Goal: Task Accomplishment & Management: Use online tool/utility

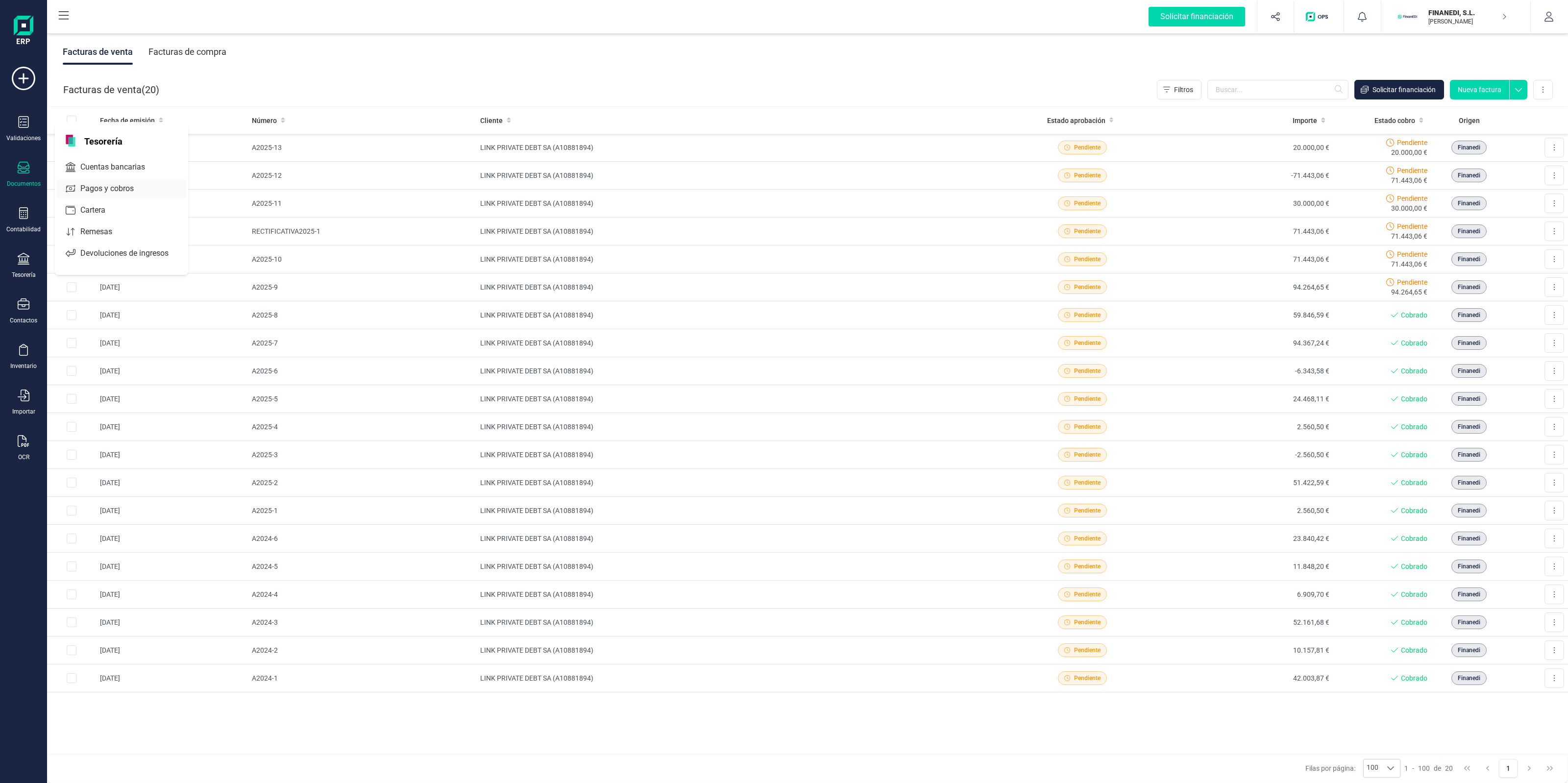
click at [103, 184] on span "Pagos y cobros" at bounding box center [114, 188] width 75 height 12
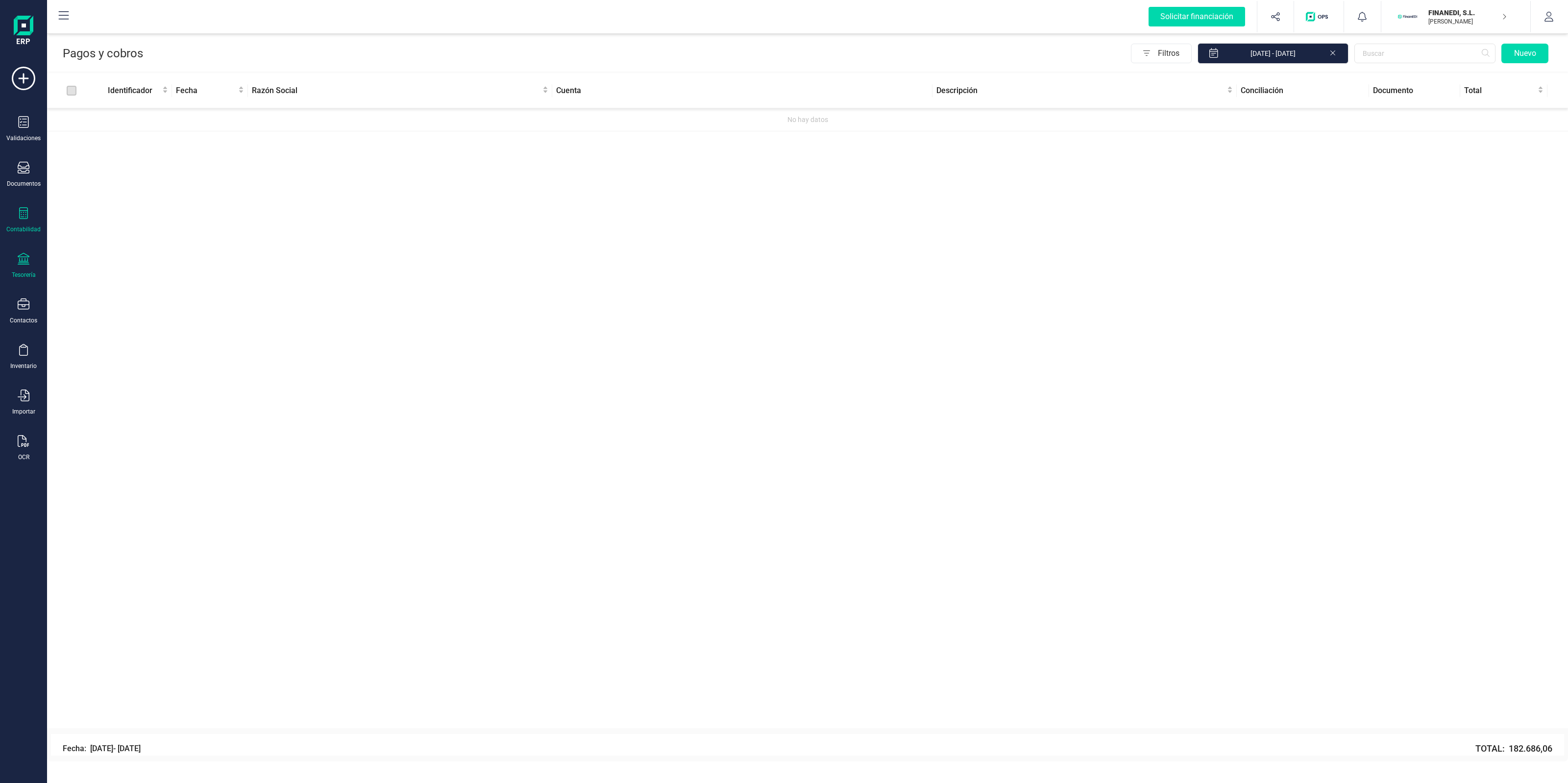
click at [29, 212] on icon at bounding box center [23, 213] width 12 height 12
click at [104, 137] on span "Libro diario" at bounding box center [107, 142] width 61 height 12
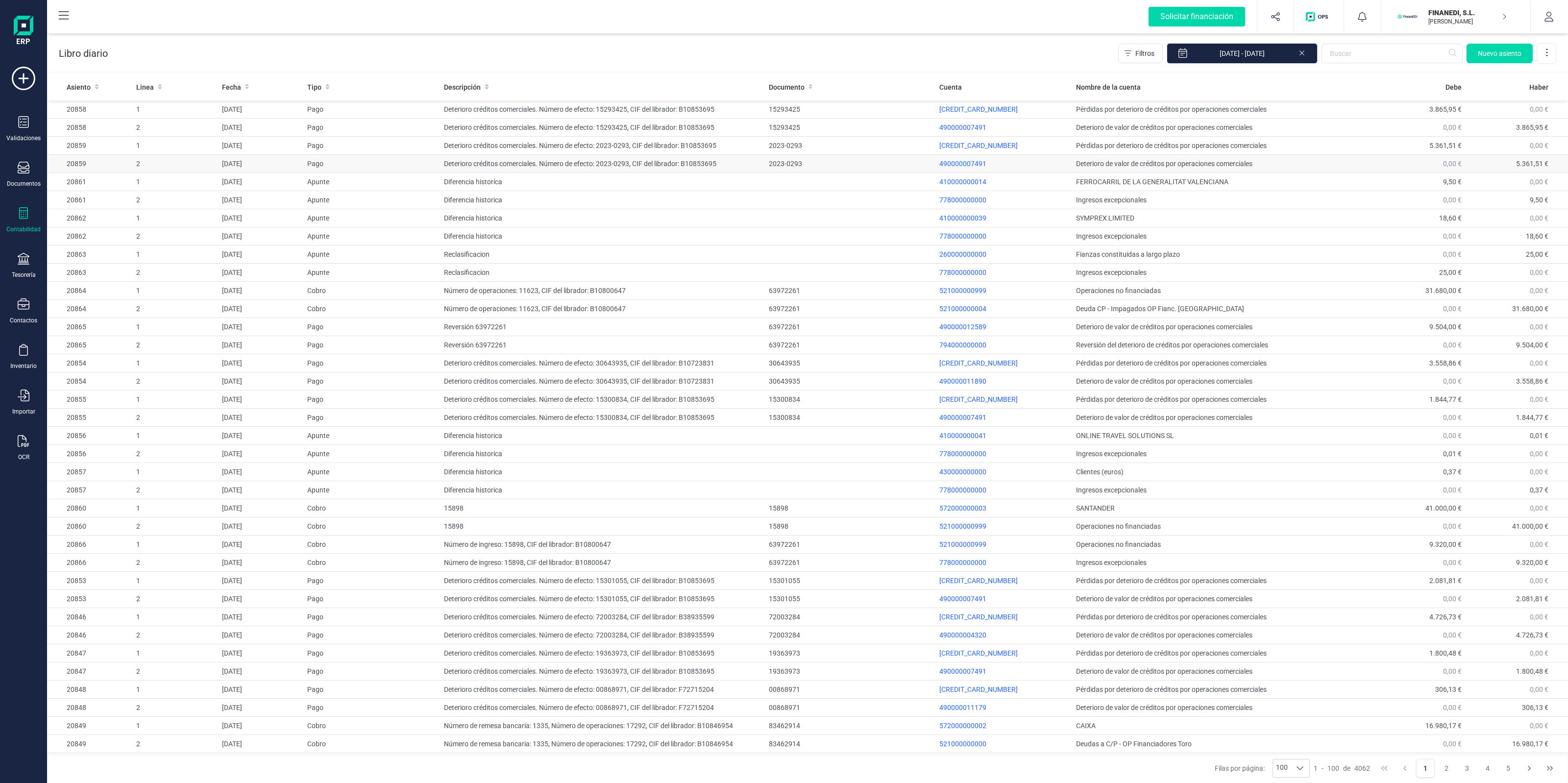
click at [1498, 57] on span "Nuevo asiento" at bounding box center [1500, 54] width 44 height 10
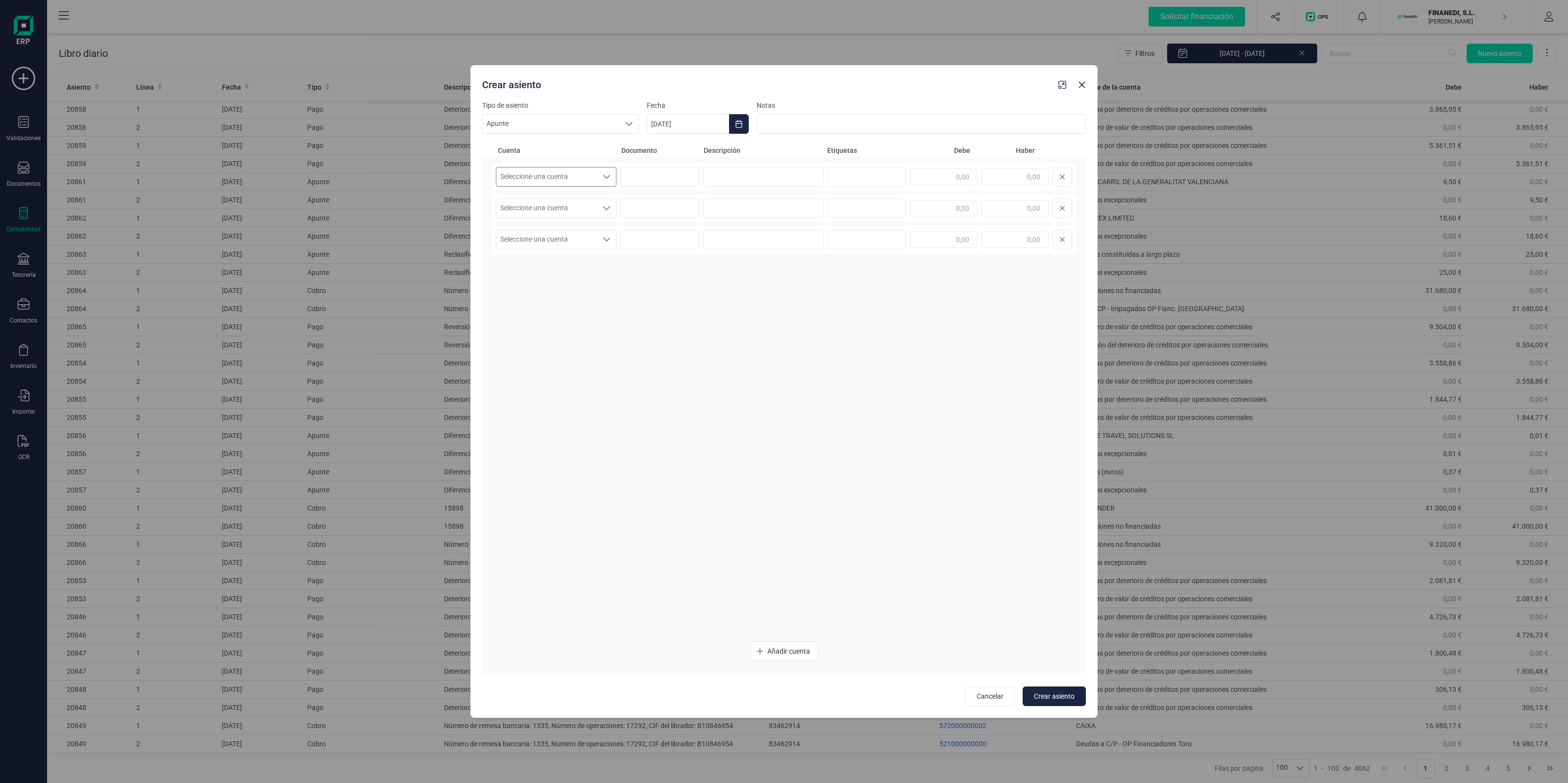
click at [559, 175] on span "Seleccione una cuenta" at bounding box center [547, 177] width 101 height 19
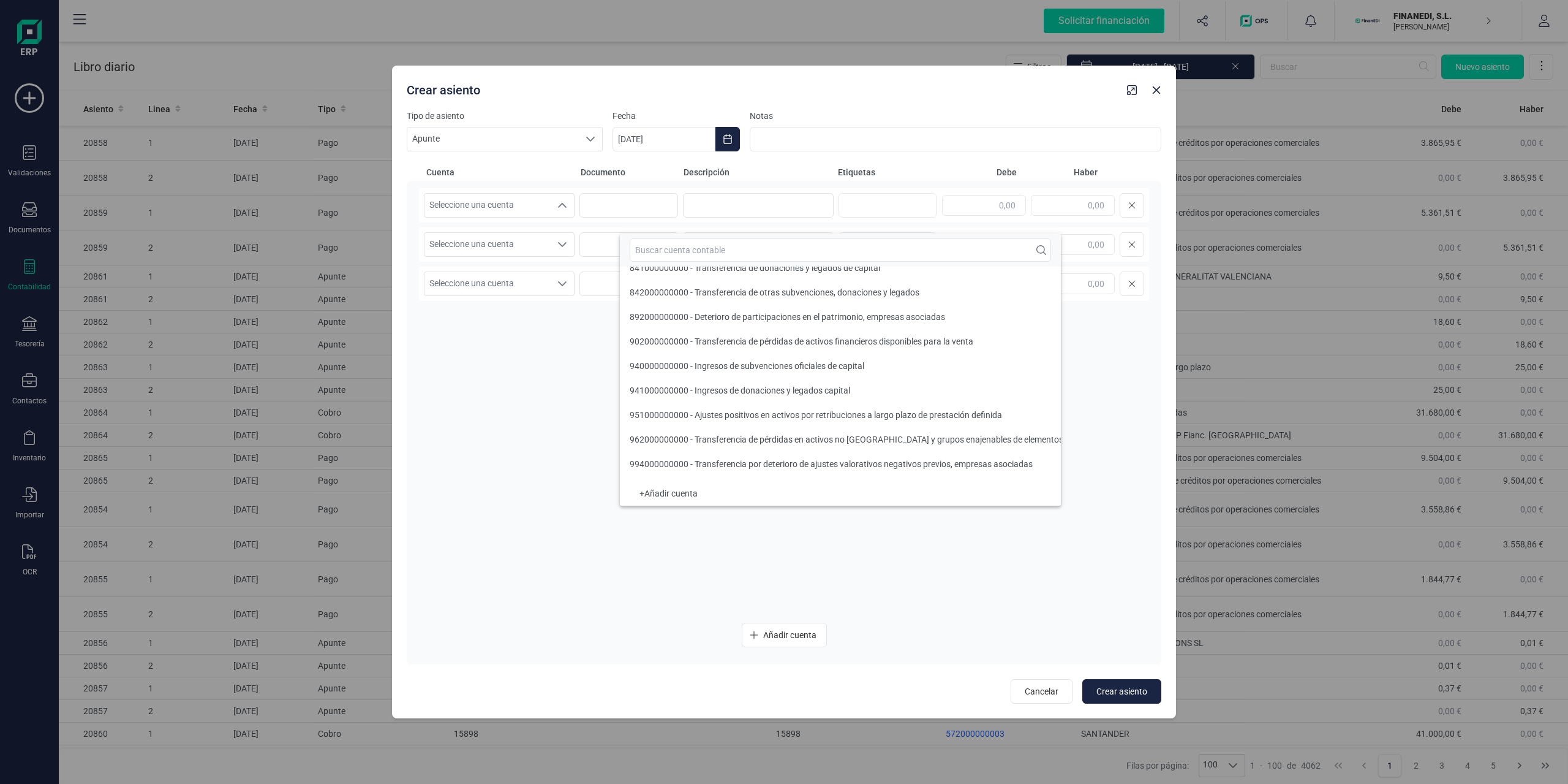
scroll to position [13878, 0]
drag, startPoint x: 1169, startPoint y: 87, endPoint x: 1160, endPoint y: 88, distance: 9.1
click at [1169, 87] on div "Crear asiento" at bounding box center [784, 88] width 784 height 44
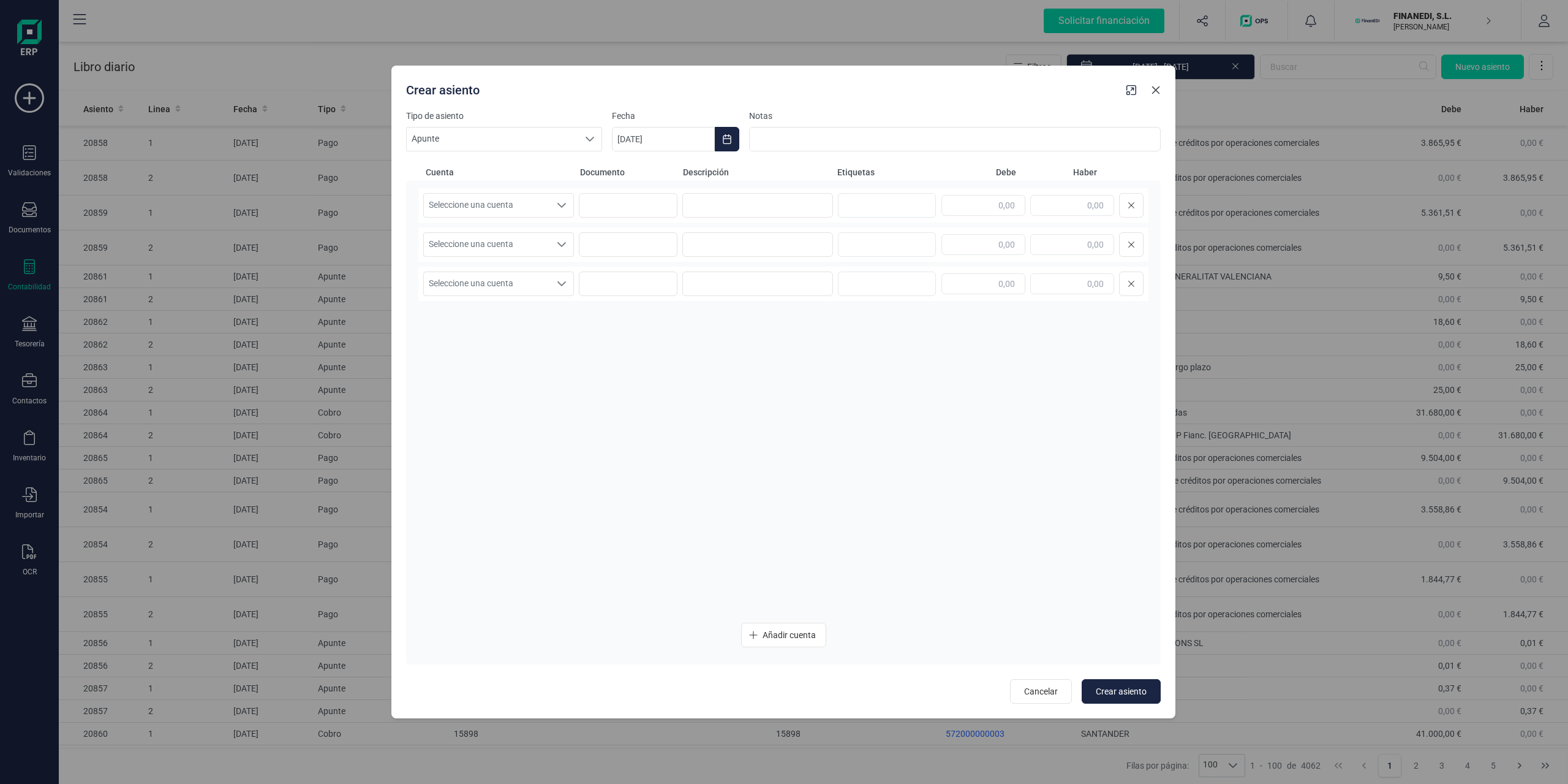
click at [1160, 88] on icon "button" at bounding box center [1156, 90] width 10 height 10
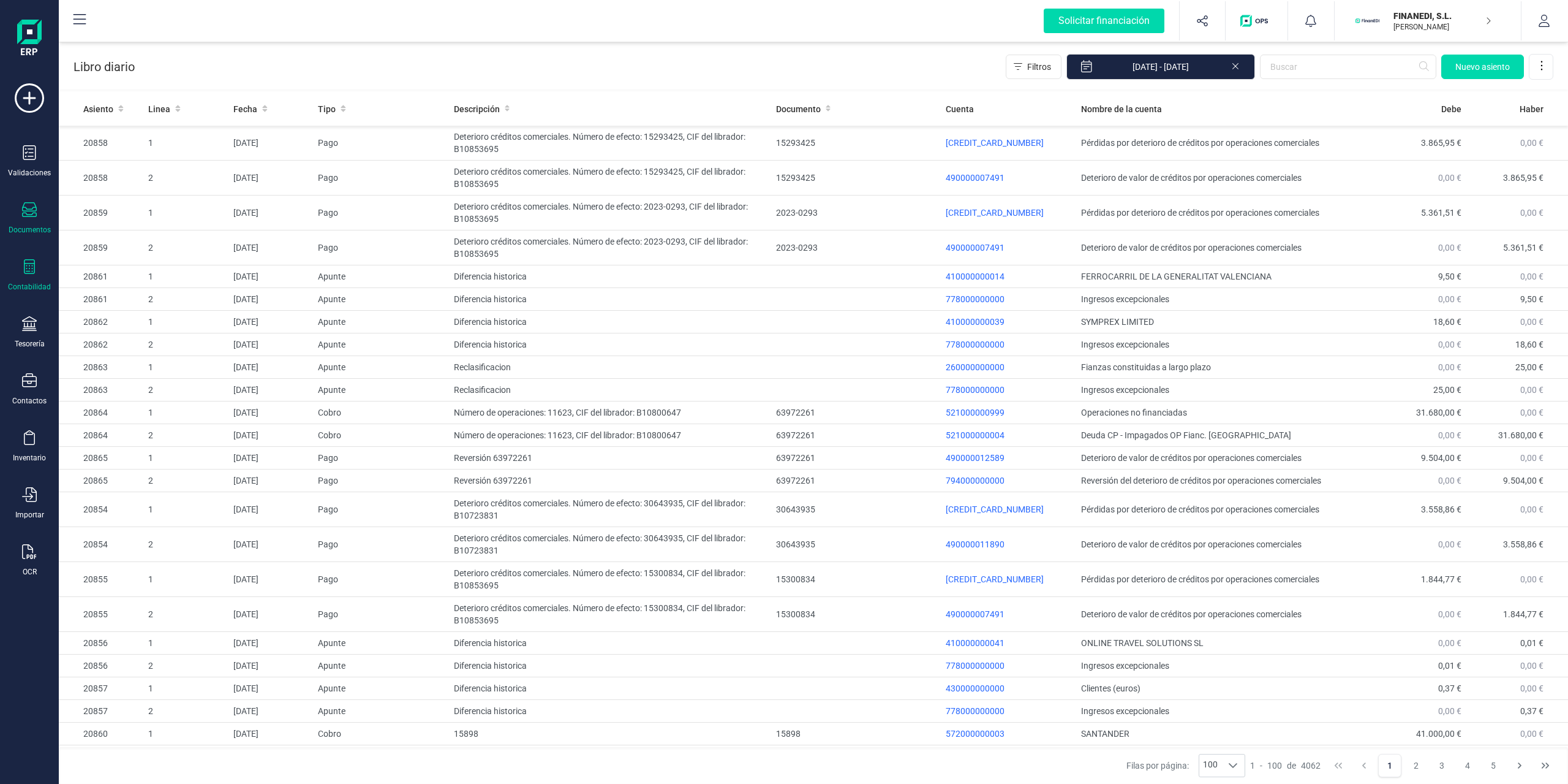
click at [25, 221] on div "Documentos" at bounding box center [29, 218] width 49 height 33
click at [33, 263] on icon at bounding box center [29, 266] width 14 height 14
click at [106, 316] on span "Préstamos" at bounding box center [132, 313] width 74 height 14
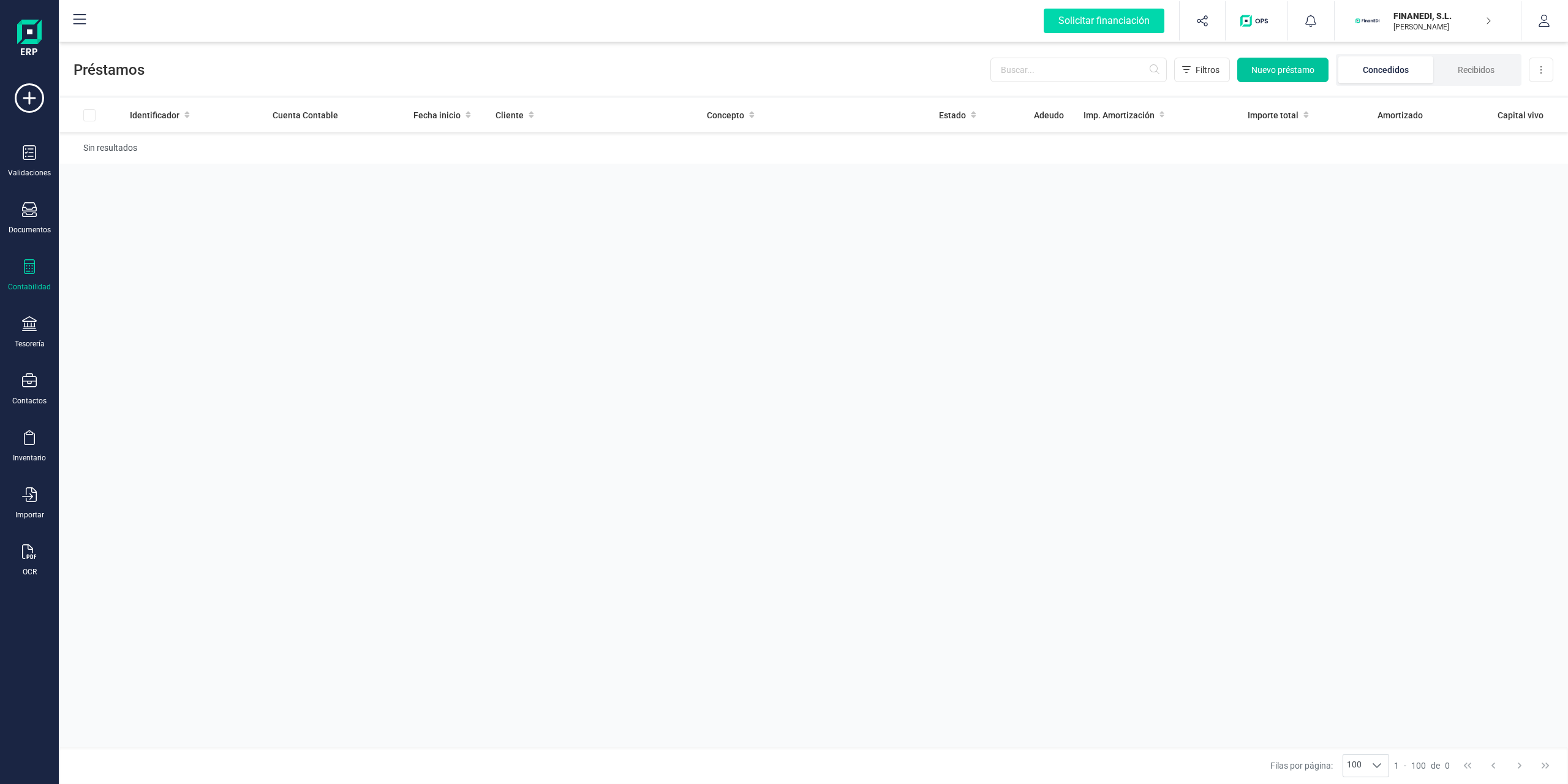
click at [1258, 70] on span "Nuevo préstamo" at bounding box center [1283, 70] width 63 height 12
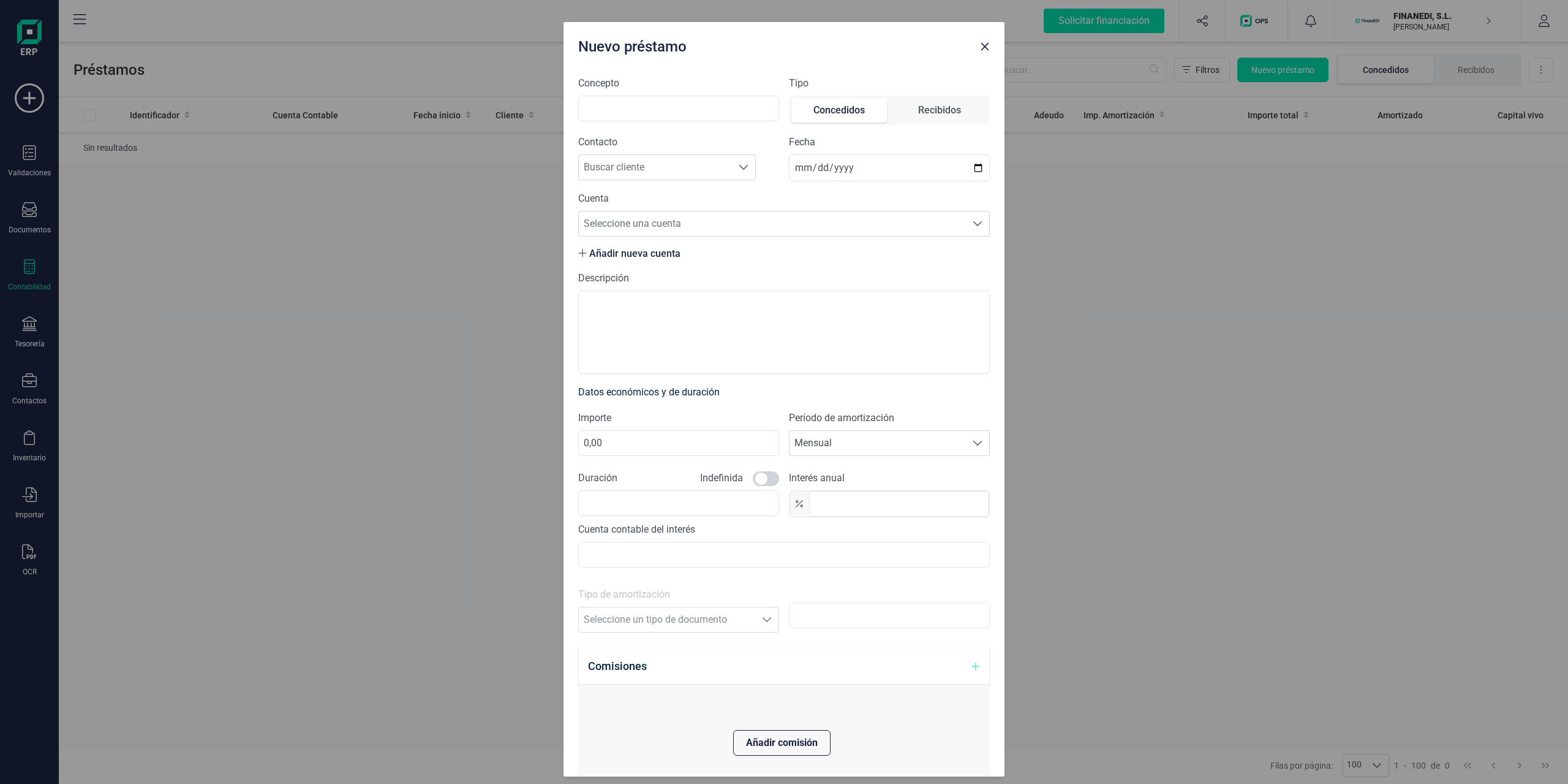
click at [984, 42] on icon "button" at bounding box center [984, 46] width 10 height 10
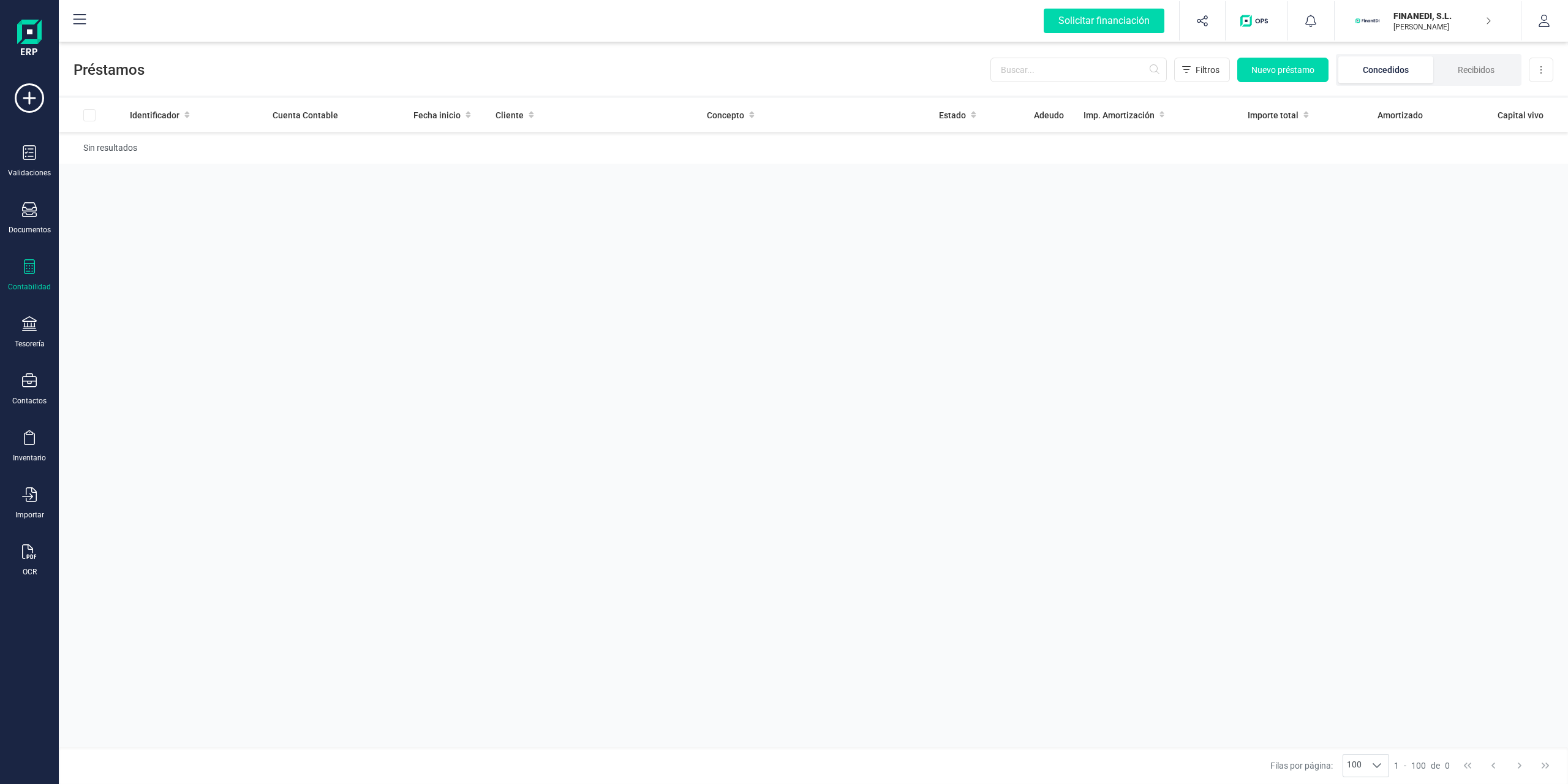
click at [24, 256] on div "Validaciones Documentos Documentos Presupuestos Pedidos Albaranes Facturas Fact…" at bounding box center [29, 334] width 49 height 503
click at [23, 278] on div "Contabilidad" at bounding box center [29, 276] width 49 height 33
click at [102, 184] on span "Libro diario" at bounding box center [134, 178] width 76 height 14
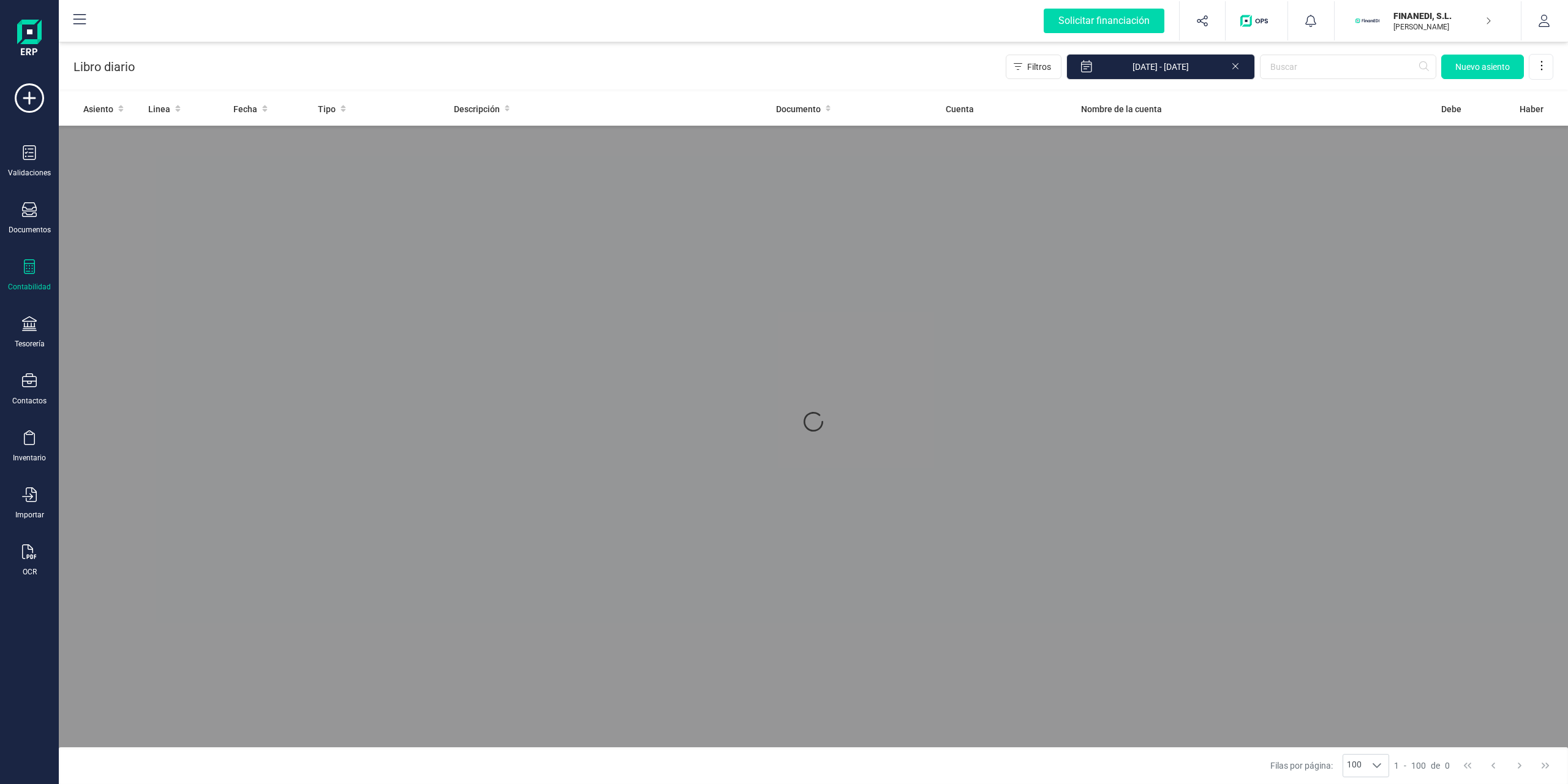
click at [37, 264] on div "Validaciones Documentos Documentos Presupuestos Pedidos Albaranes Facturas Fact…" at bounding box center [29, 334] width 49 height 503
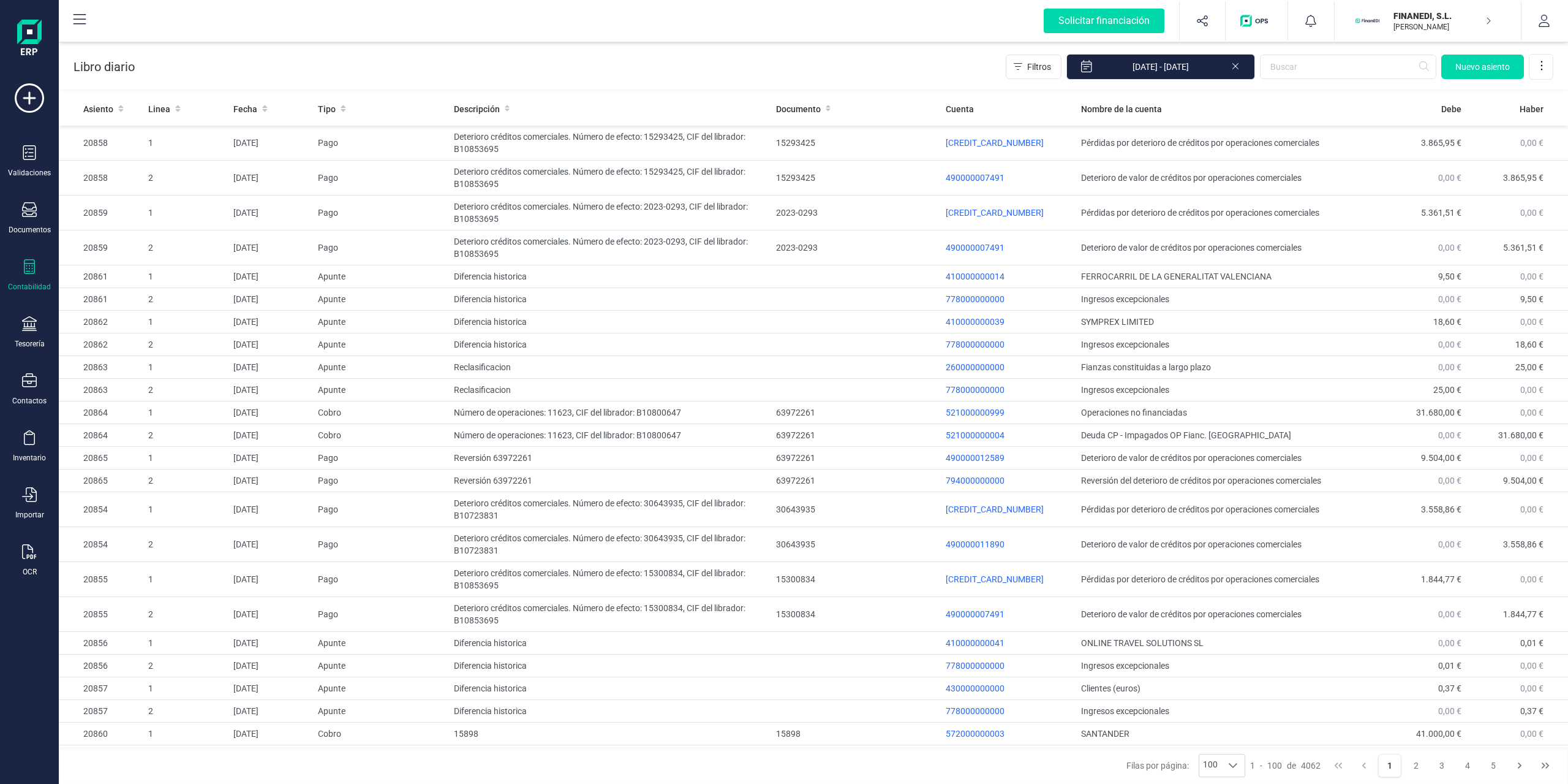
click at [30, 284] on div "Contabilidad" at bounding box center [29, 286] width 43 height 10
click at [93, 148] on icon at bounding box center [88, 152] width 12 height 12
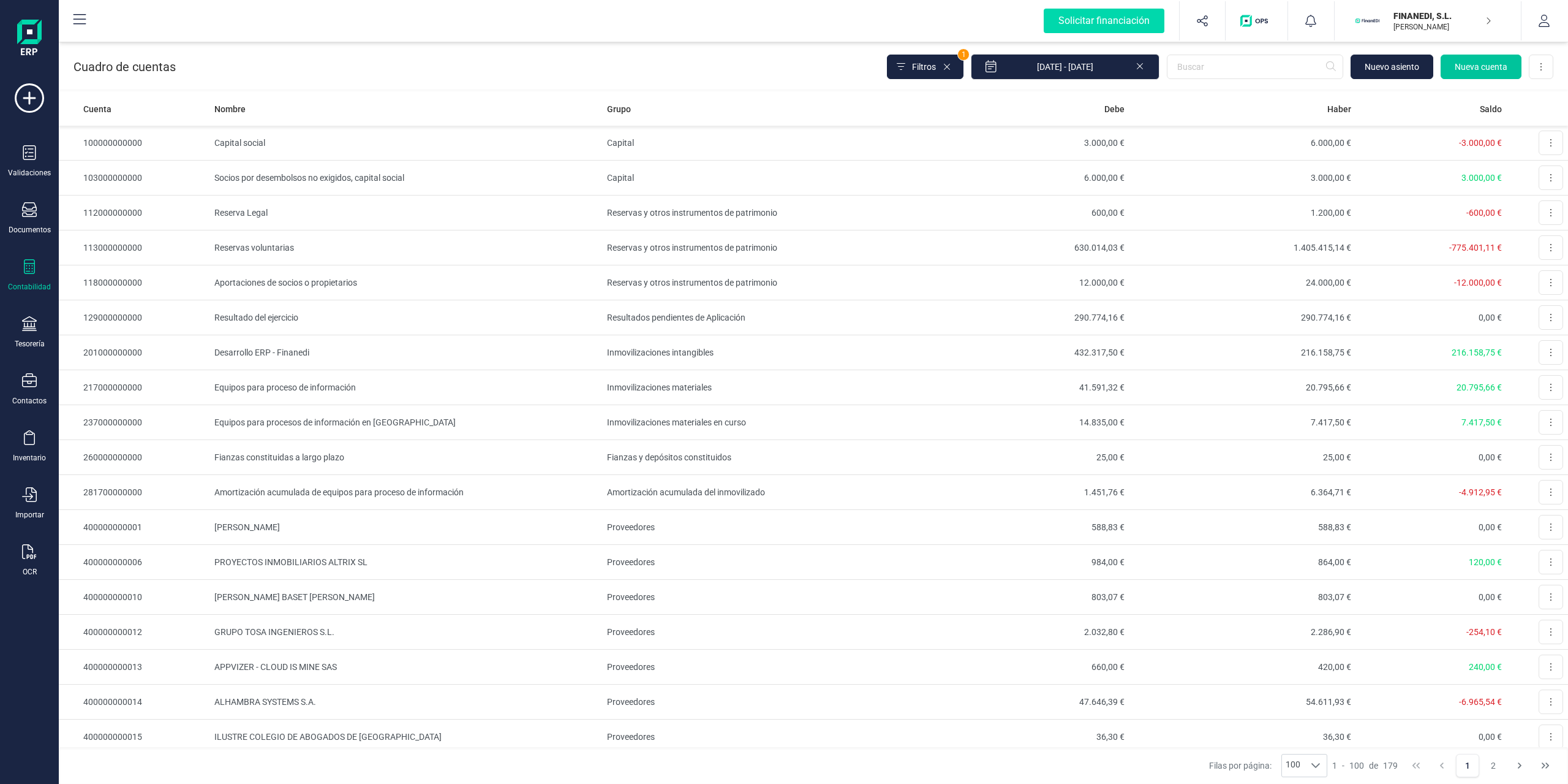
click at [1468, 63] on span "Nueva cuenta" at bounding box center [1481, 67] width 52 height 12
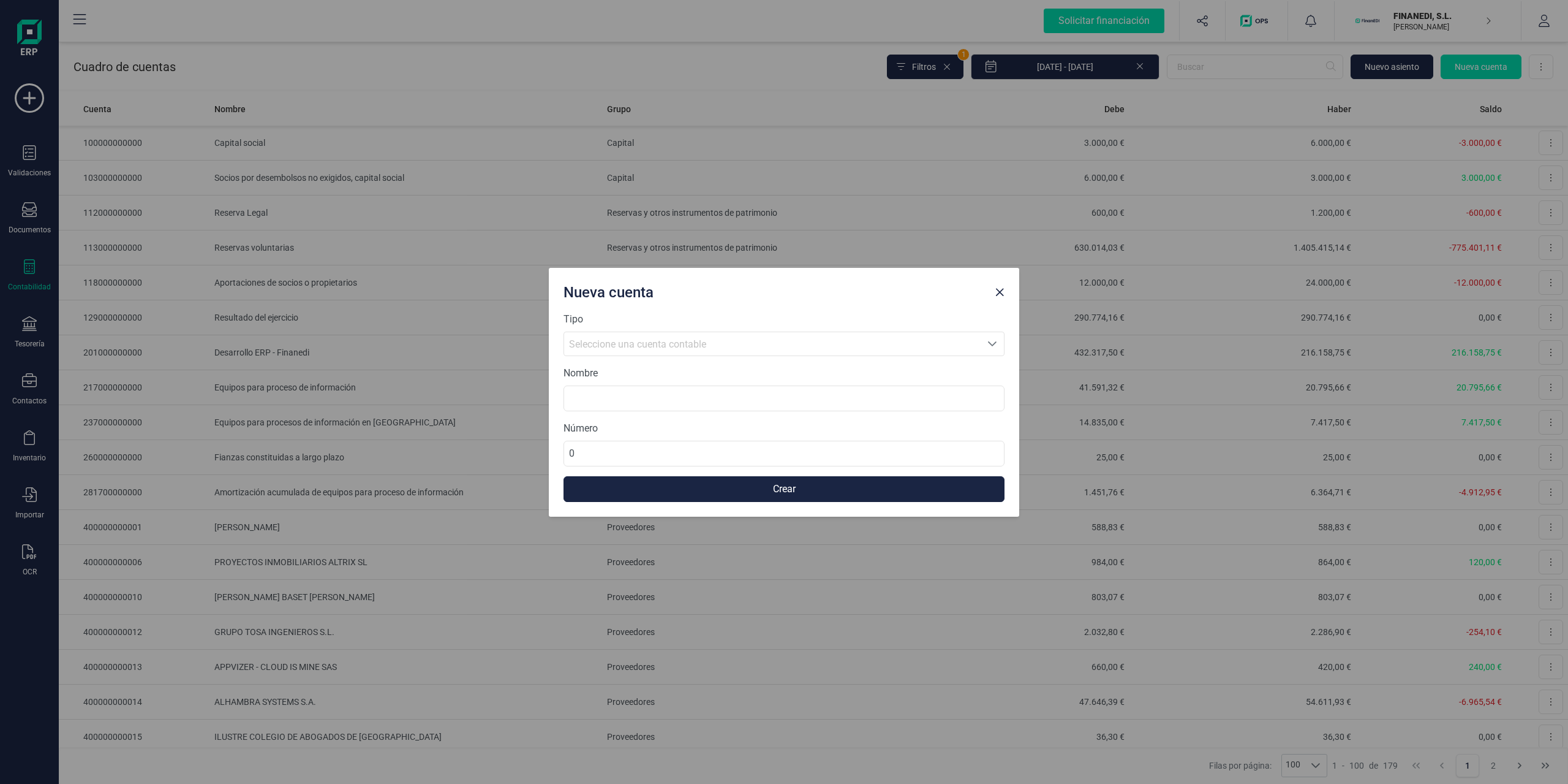
click at [660, 343] on span "Seleccione una cuenta contable" at bounding box center [638, 343] width 137 height 11
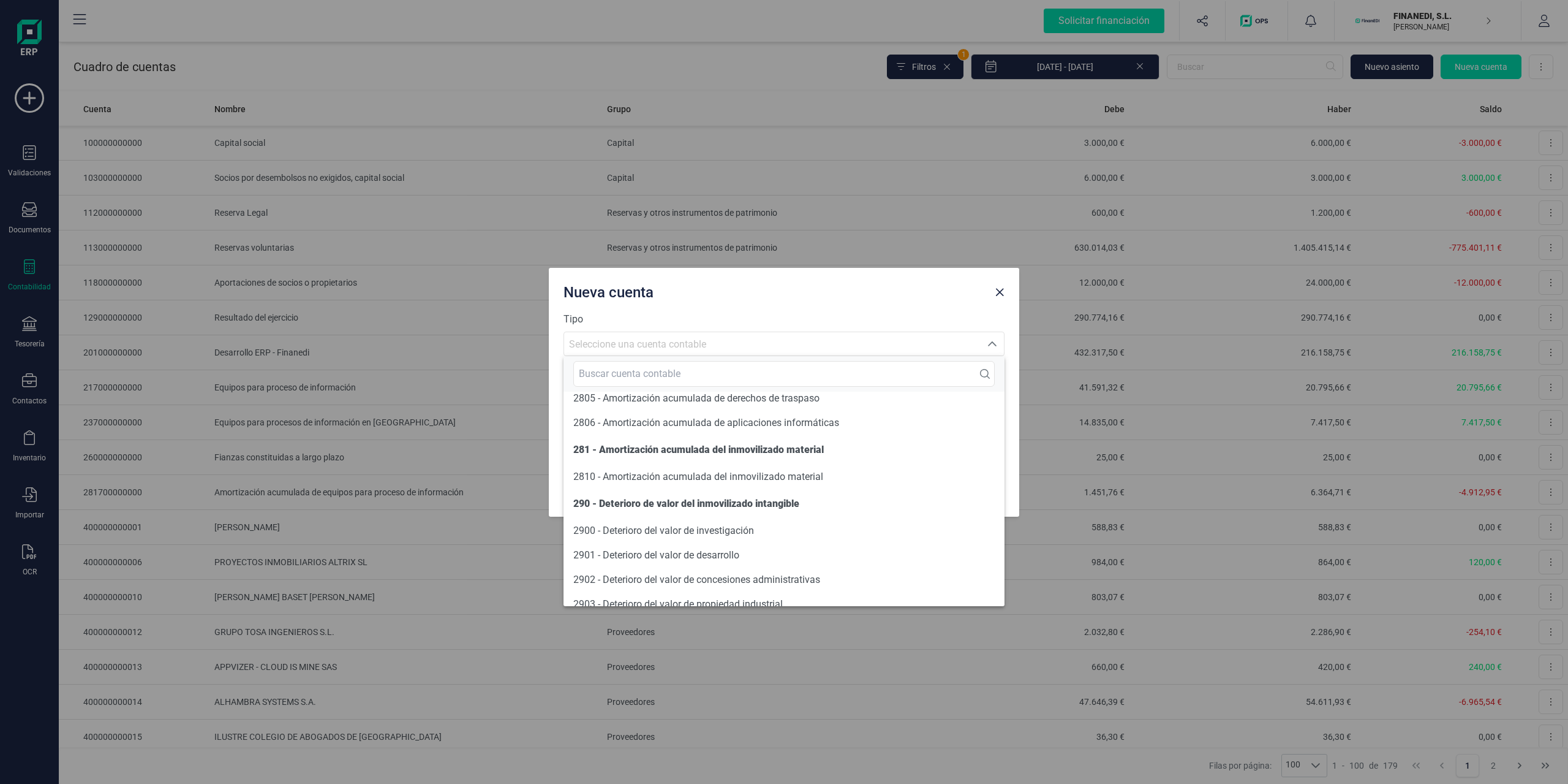
scroll to position [4989, 0]
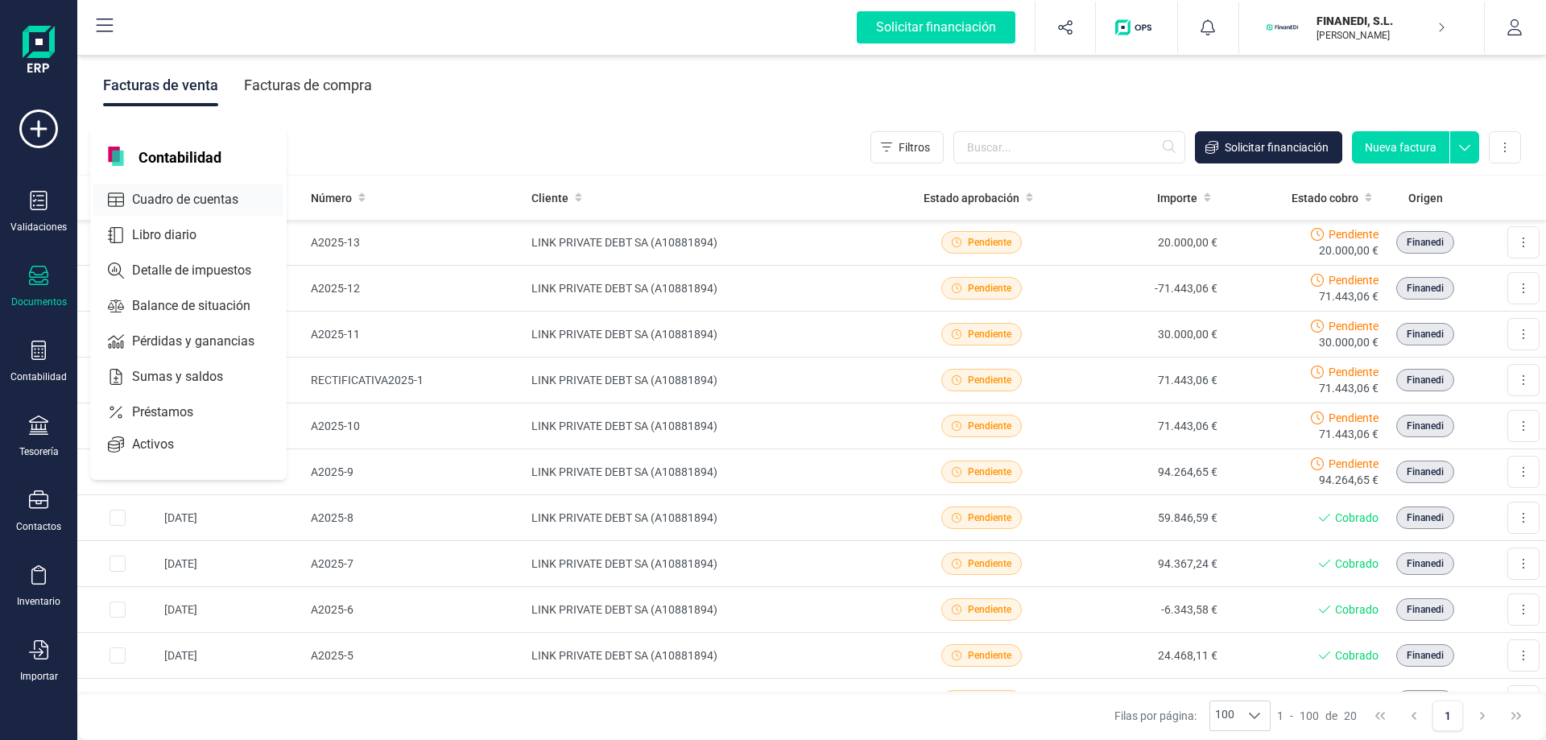
click at [183, 190] on span "Cuadro de cuentas" at bounding box center [197, 199] width 142 height 19
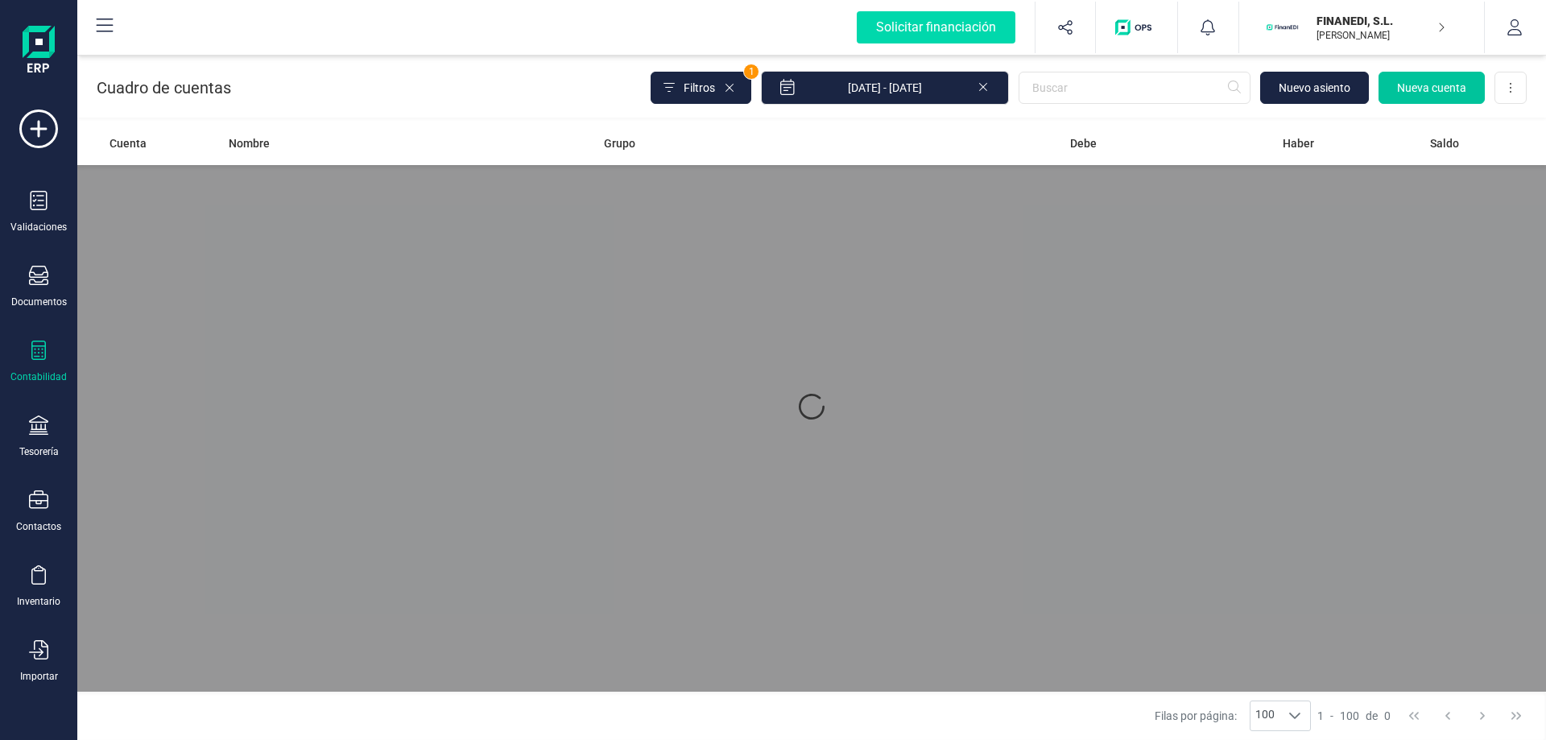
click at [1422, 82] on span "Nueva cuenta" at bounding box center [1431, 88] width 69 height 16
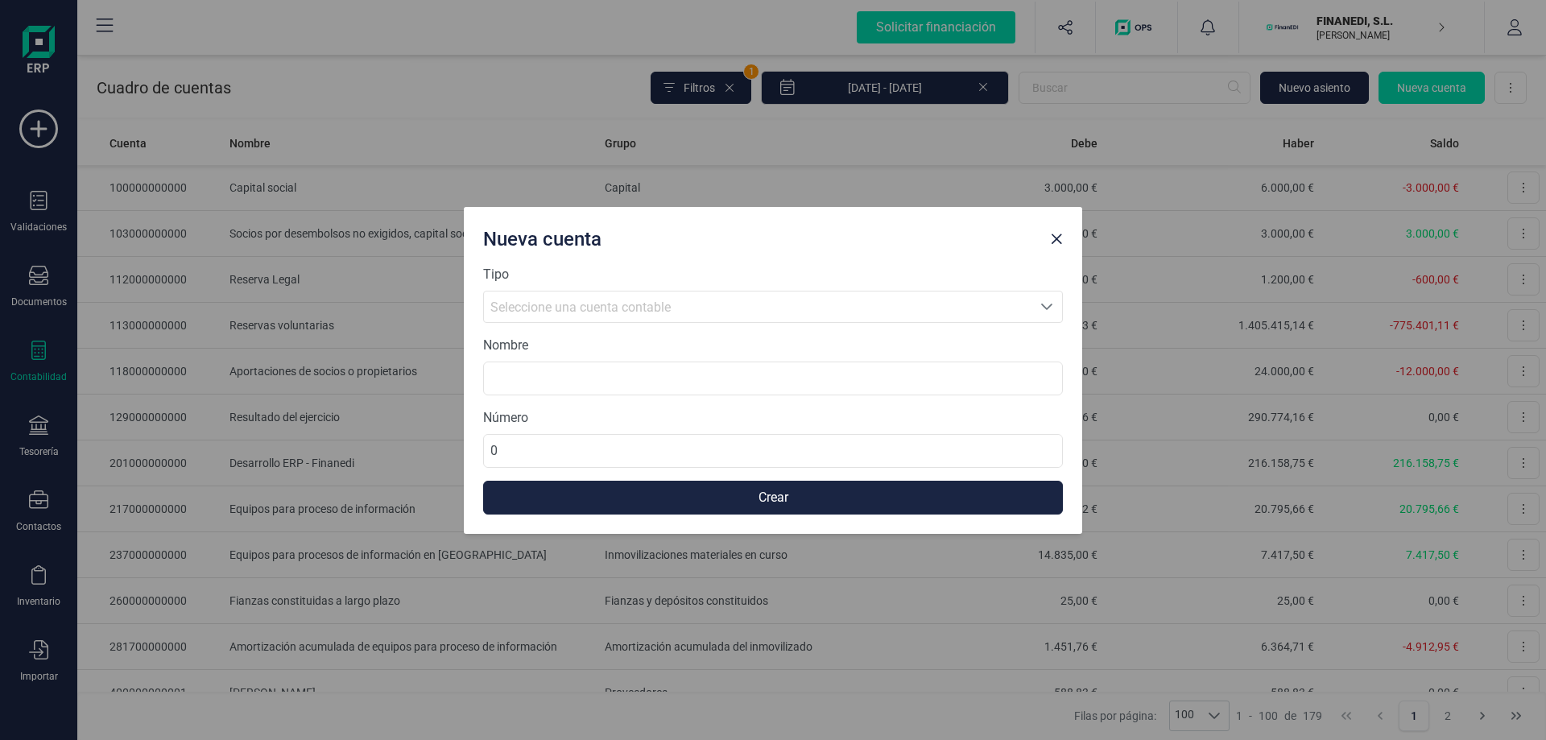
click at [615, 298] on div "Seleccione una cuenta contable" at bounding box center [757, 307] width 535 height 19
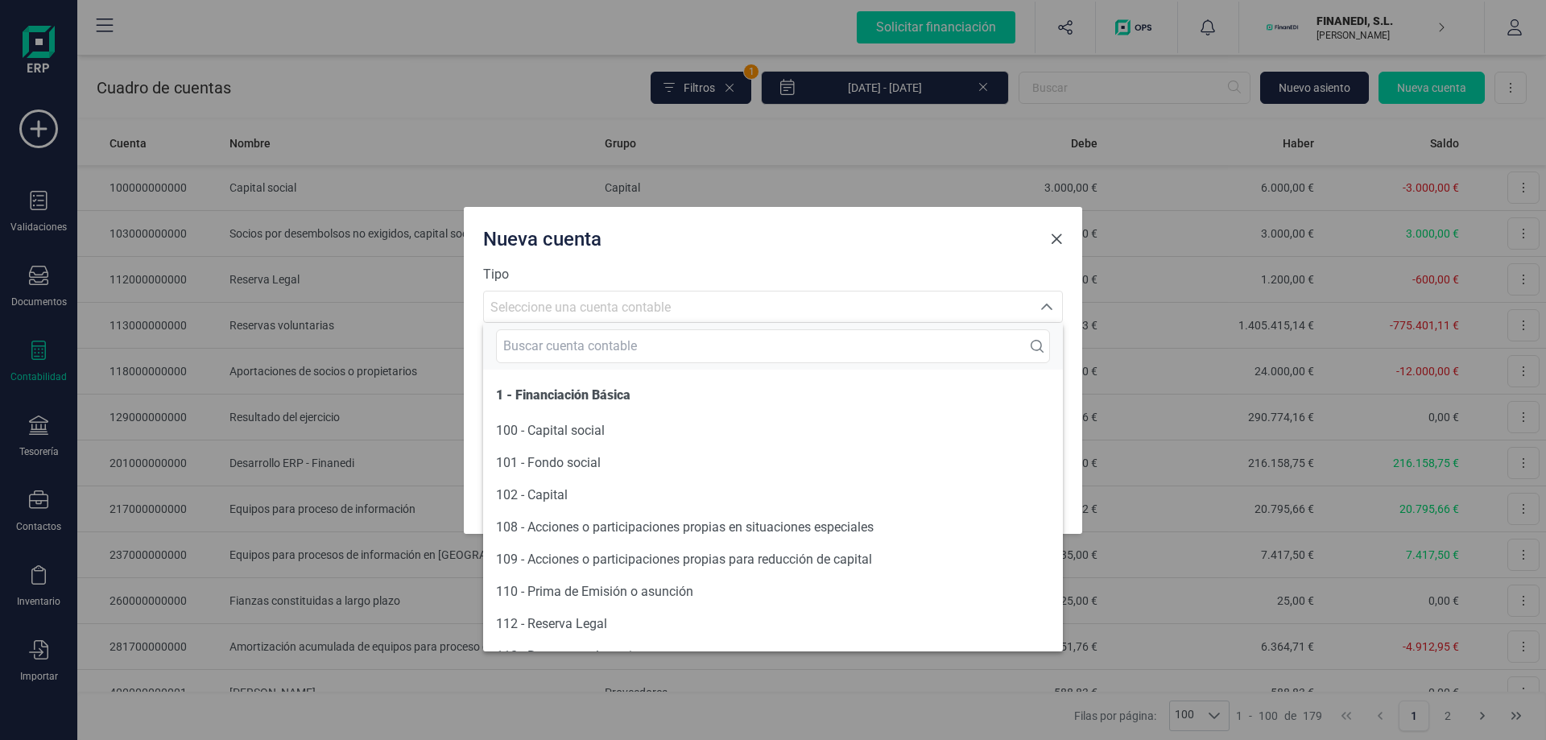
click at [1059, 247] on button "Close" at bounding box center [1056, 239] width 26 height 26
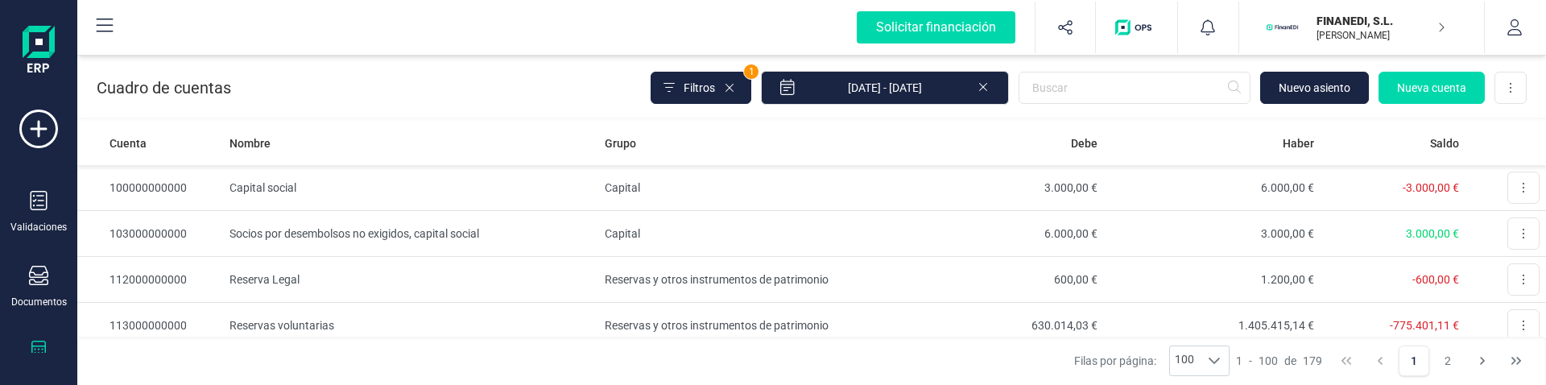
click at [258, 76] on div "Cuadro de cuentas Filtros 1 [DATE] - [DATE] [GEOGRAPHIC_DATA] cuenta Descargar …" at bounding box center [811, 85] width 1468 height 66
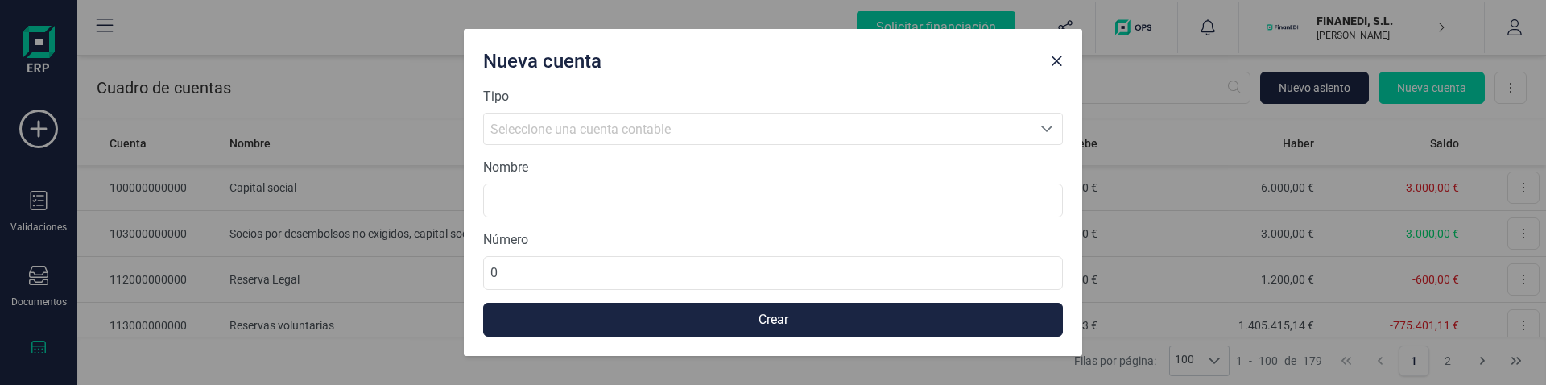
click at [560, 116] on span "Seleccione una cuenta contable" at bounding box center [757, 129] width 547 height 31
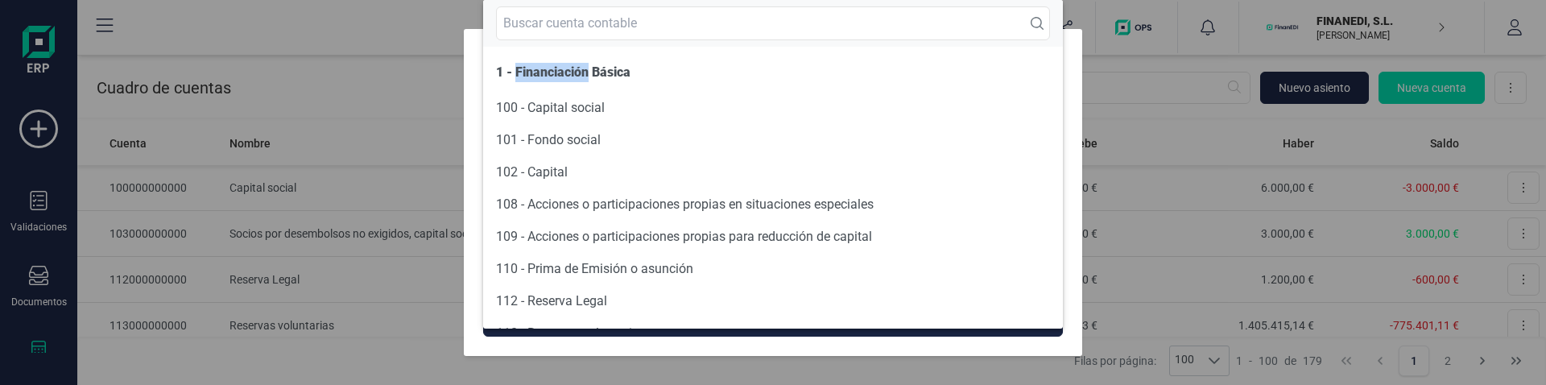
drag, startPoint x: 515, startPoint y: 72, endPoint x: 587, endPoint y: 77, distance: 71.9
click at [587, 77] on span "1 - Financiación Básica" at bounding box center [563, 71] width 134 height 15
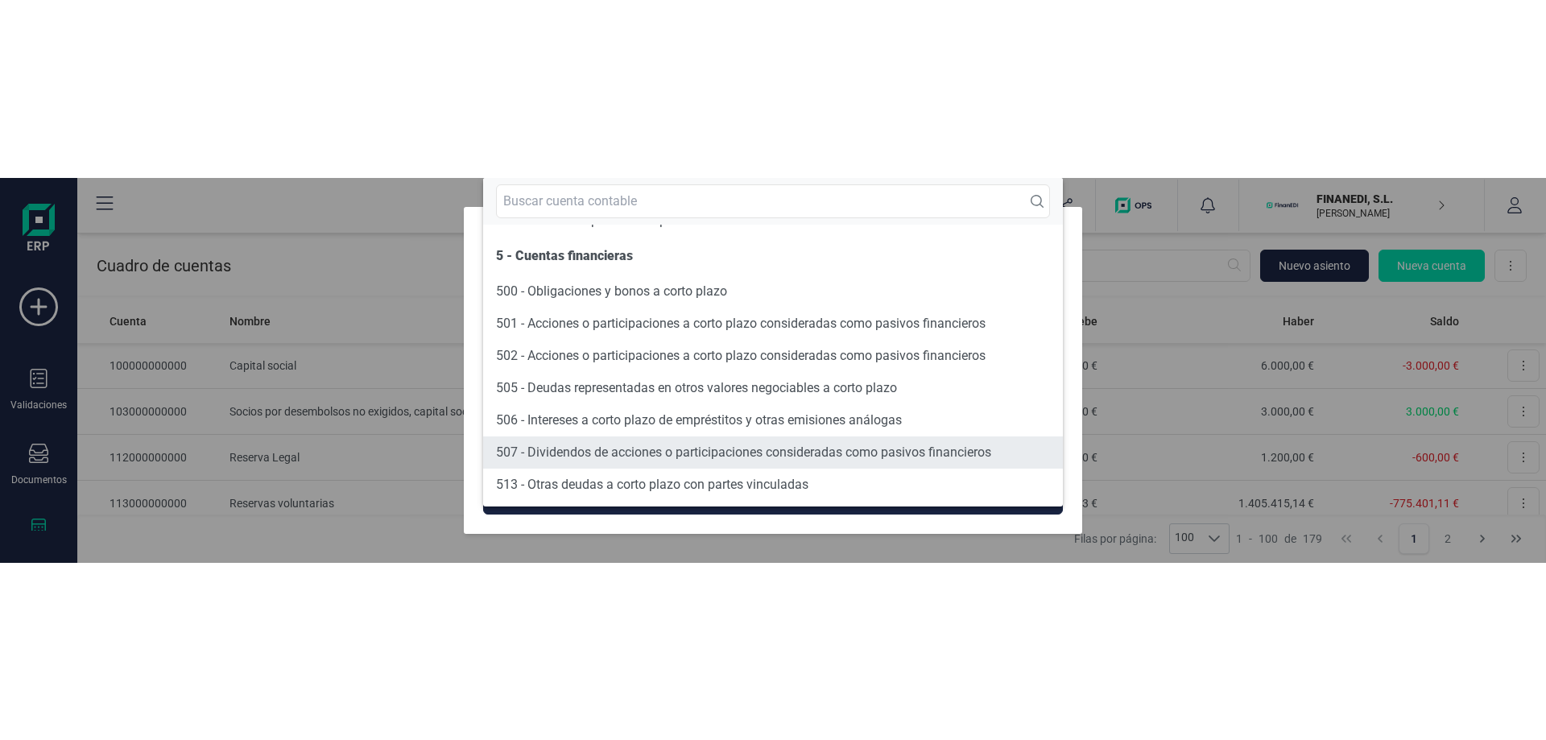
scroll to position [10530, 0]
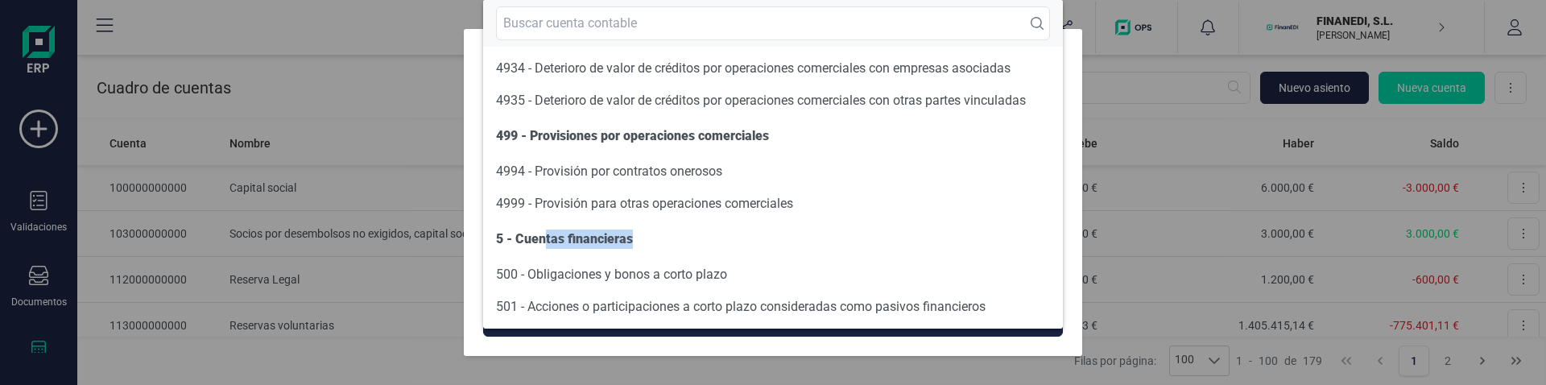
drag, startPoint x: 547, startPoint y: 241, endPoint x: 638, endPoint y: 237, distance: 91.8
click at [638, 237] on li "5 - Cuentas financieras" at bounding box center [773, 239] width 580 height 39
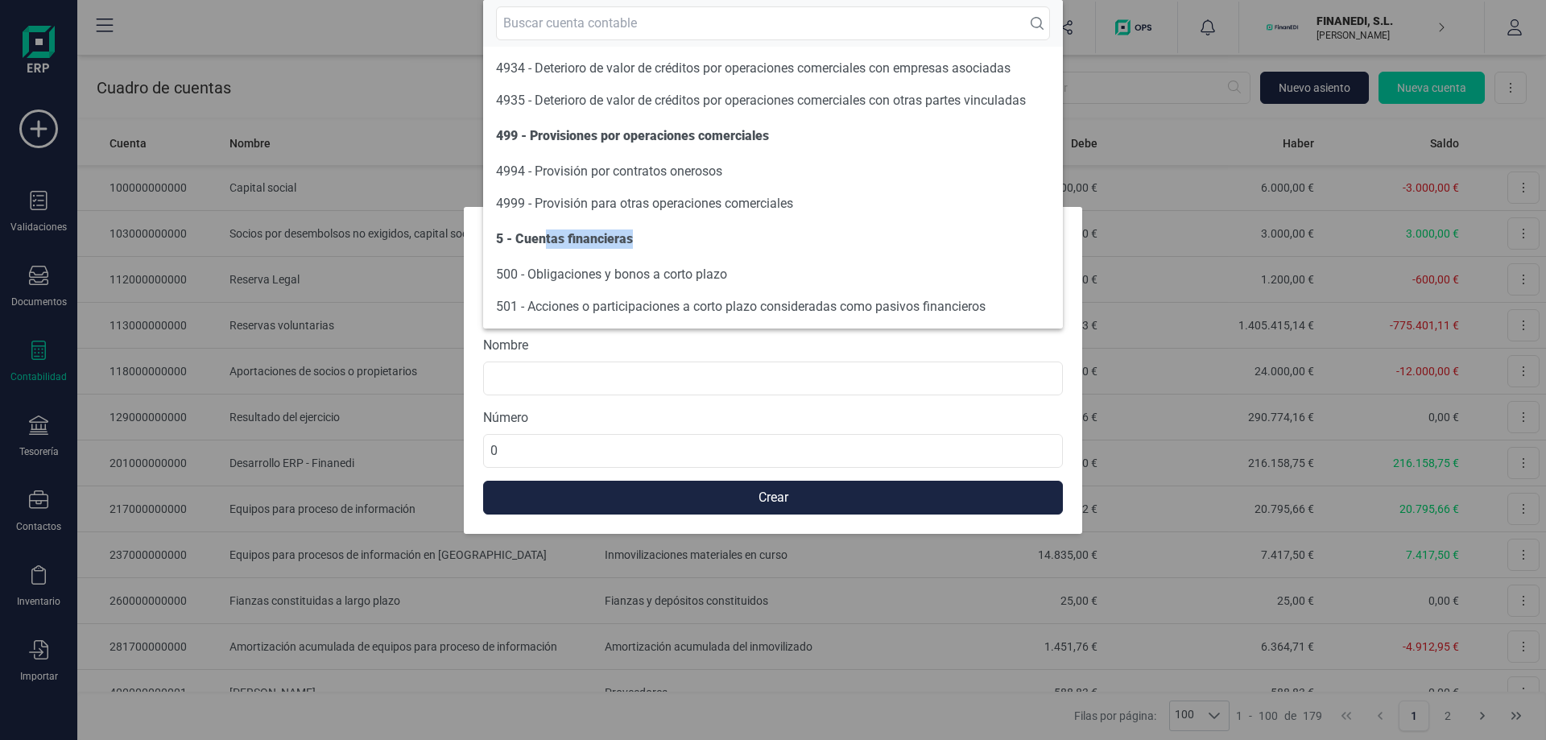
scroll to position [10504, 0]
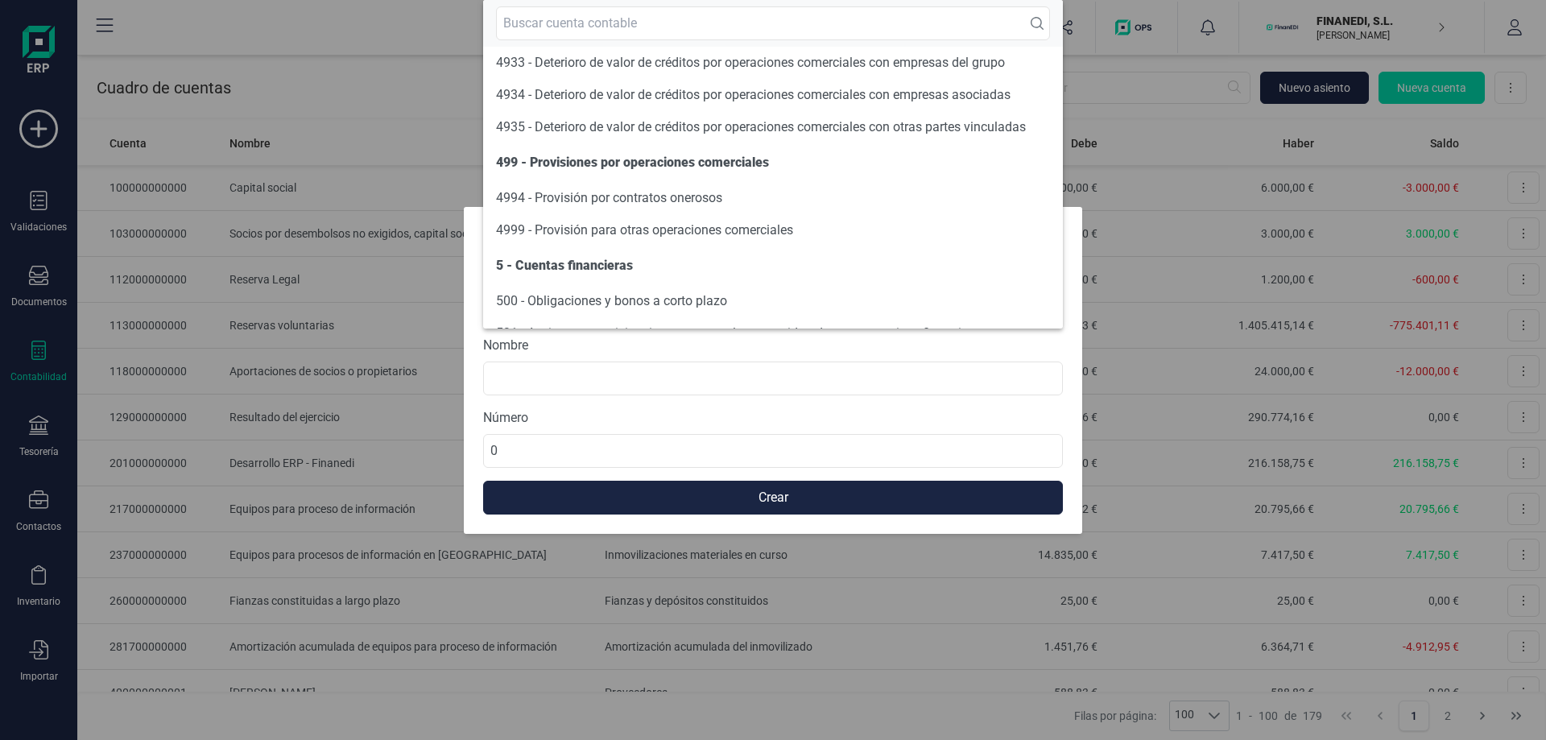
click at [1073, 266] on div "Tipo Seleccione una cuenta Seleccione una cuenta contable Nombre Número 0 Crear" at bounding box center [773, 399] width 618 height 269
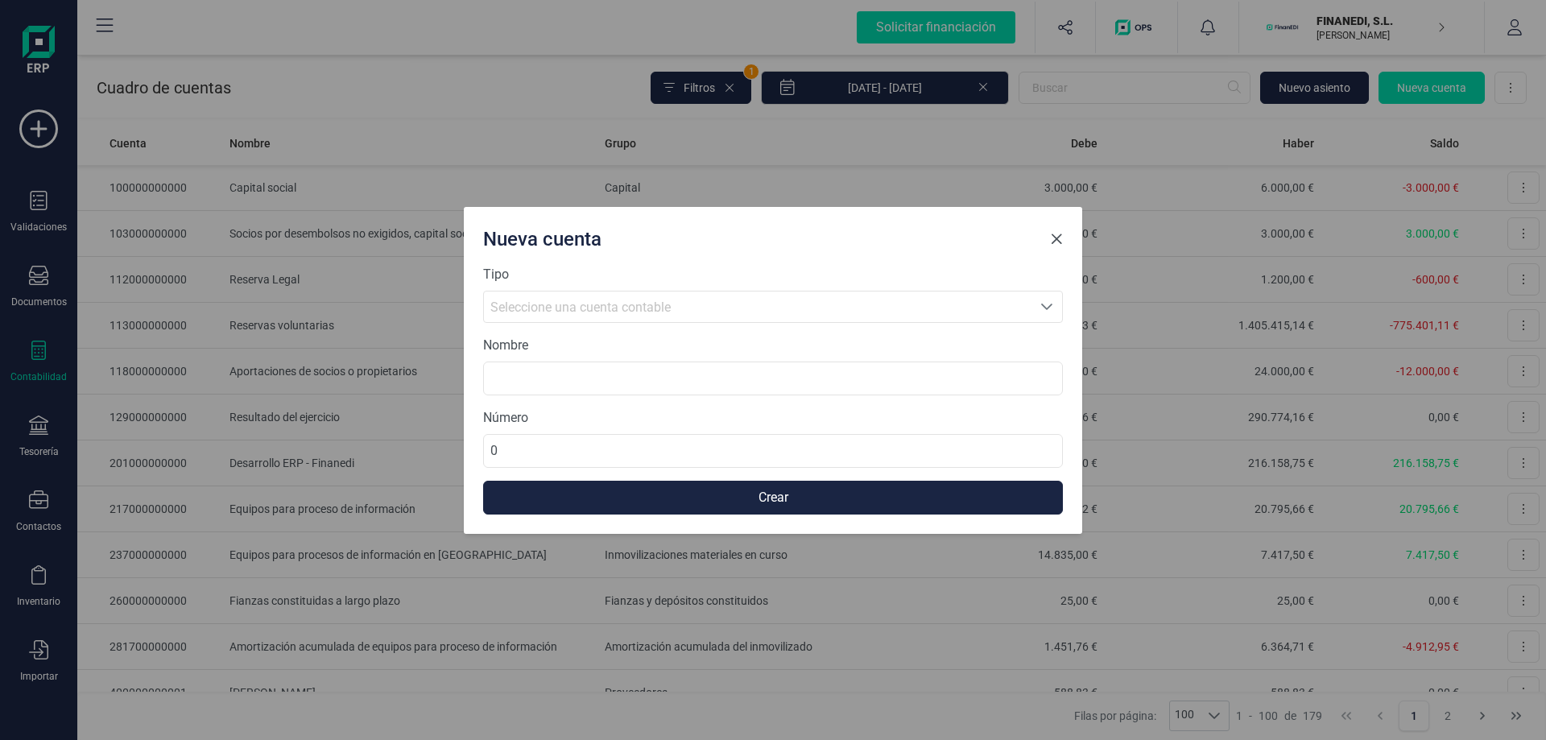
click at [1061, 240] on span "Close" at bounding box center [1056, 239] width 13 height 13
